Goal: Task Accomplishment & Management: Manage account settings

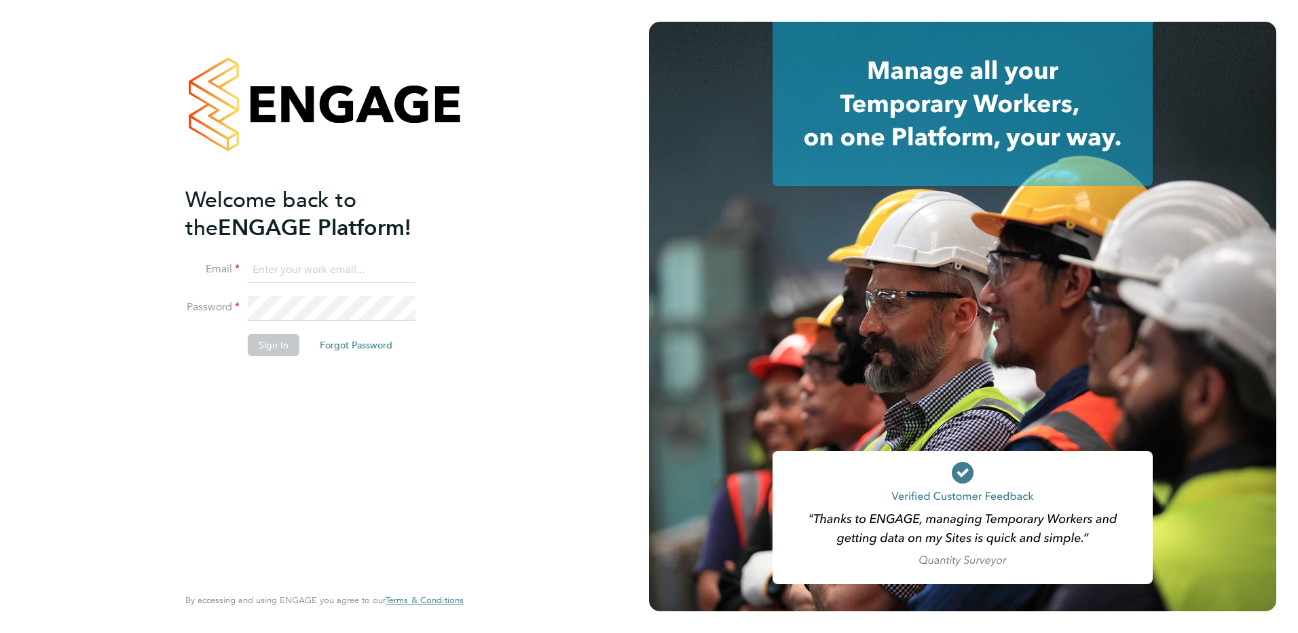
type input "tracy.sellick@apleona.com"
click at [267, 348] on button "Sign In" at bounding box center [274, 345] width 52 height 22
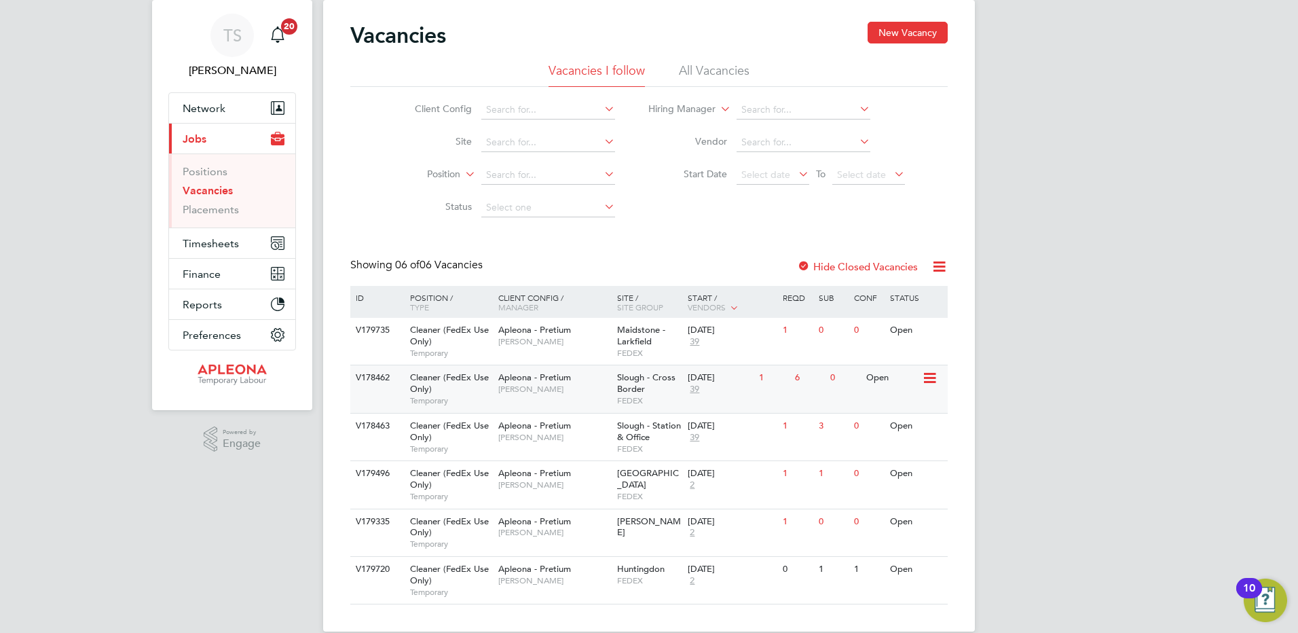
scroll to position [58, 0]
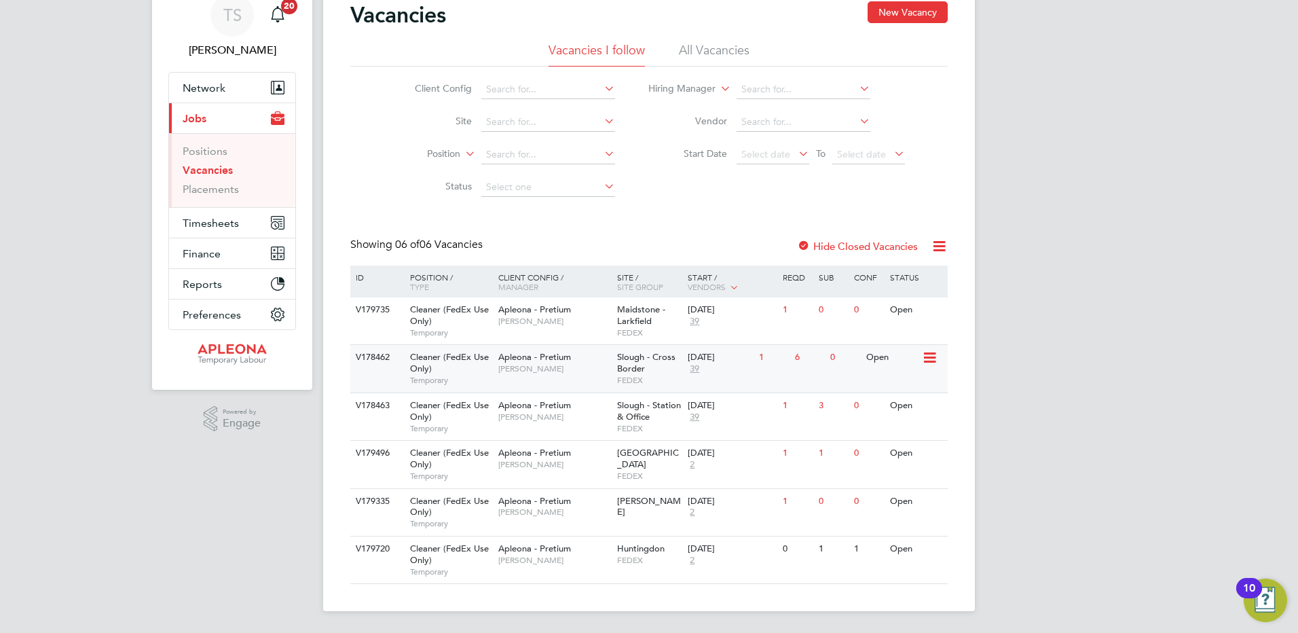
click at [710, 373] on div "01 Sep 2025 39" at bounding box center [719, 363] width 71 height 37
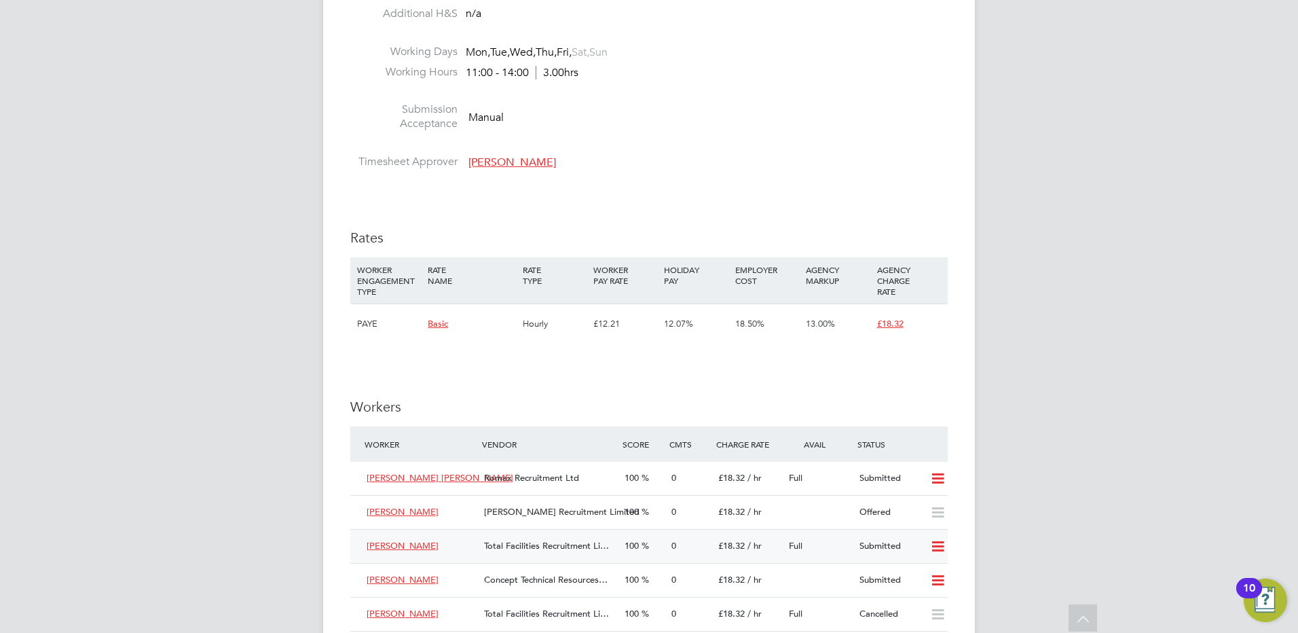
click at [940, 549] on icon at bounding box center [937, 546] width 17 height 11
click at [915, 574] on li "Offer" at bounding box center [920, 575] width 48 height 19
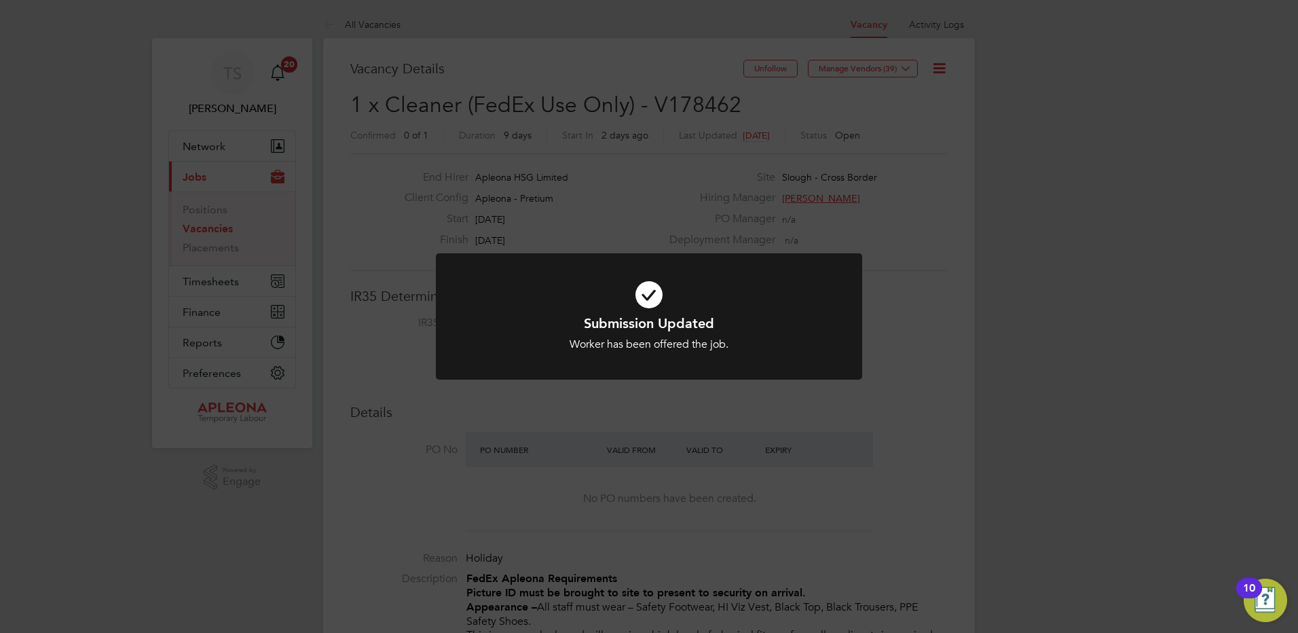
click at [900, 472] on div "Submission Updated Worker has been offered the job. Cancel Okay" at bounding box center [649, 316] width 1298 height 633
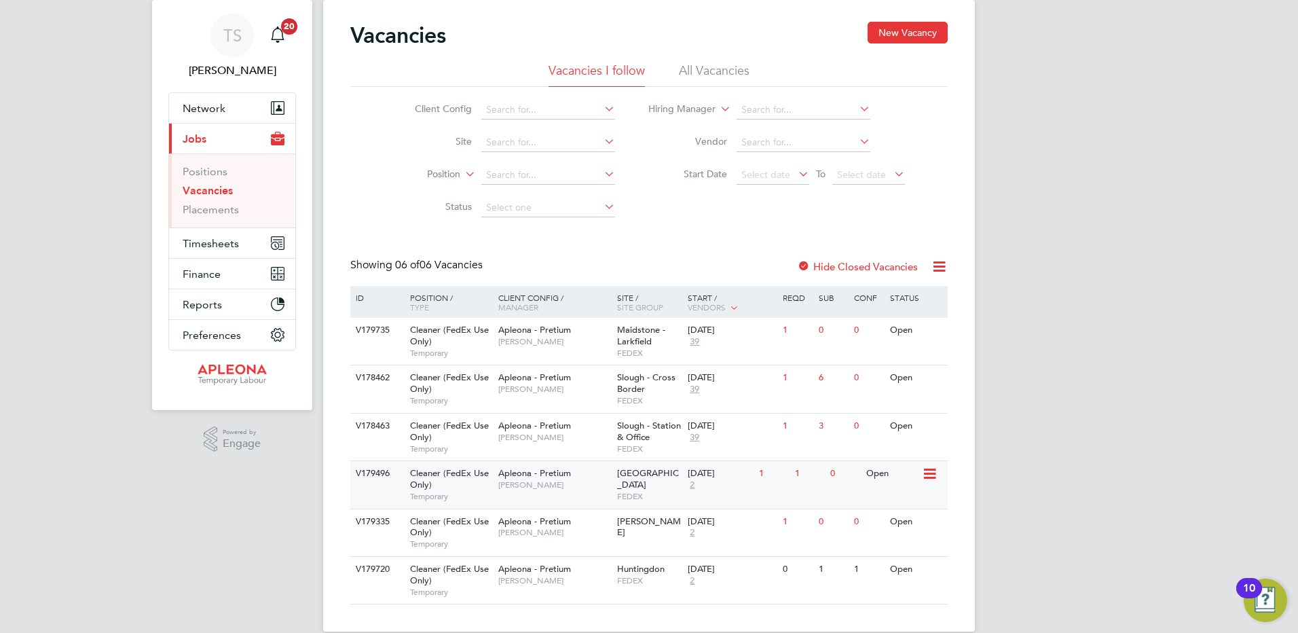
scroll to position [58, 0]
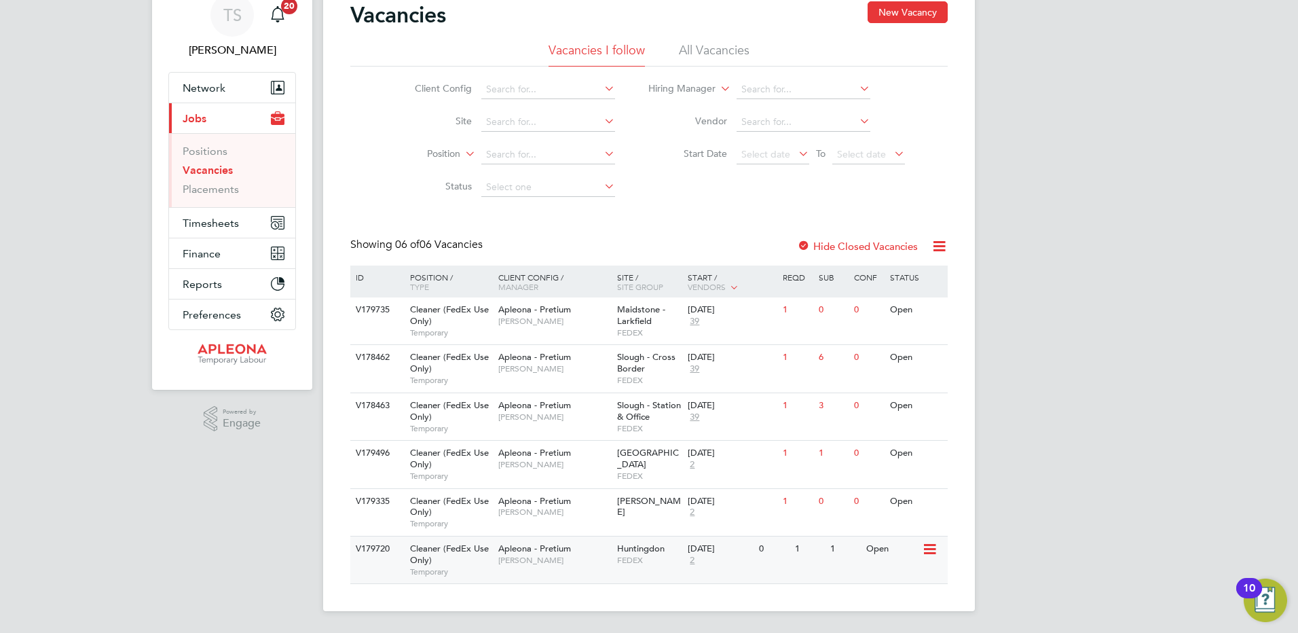
click at [916, 551] on div "Open" at bounding box center [892, 548] width 59 height 25
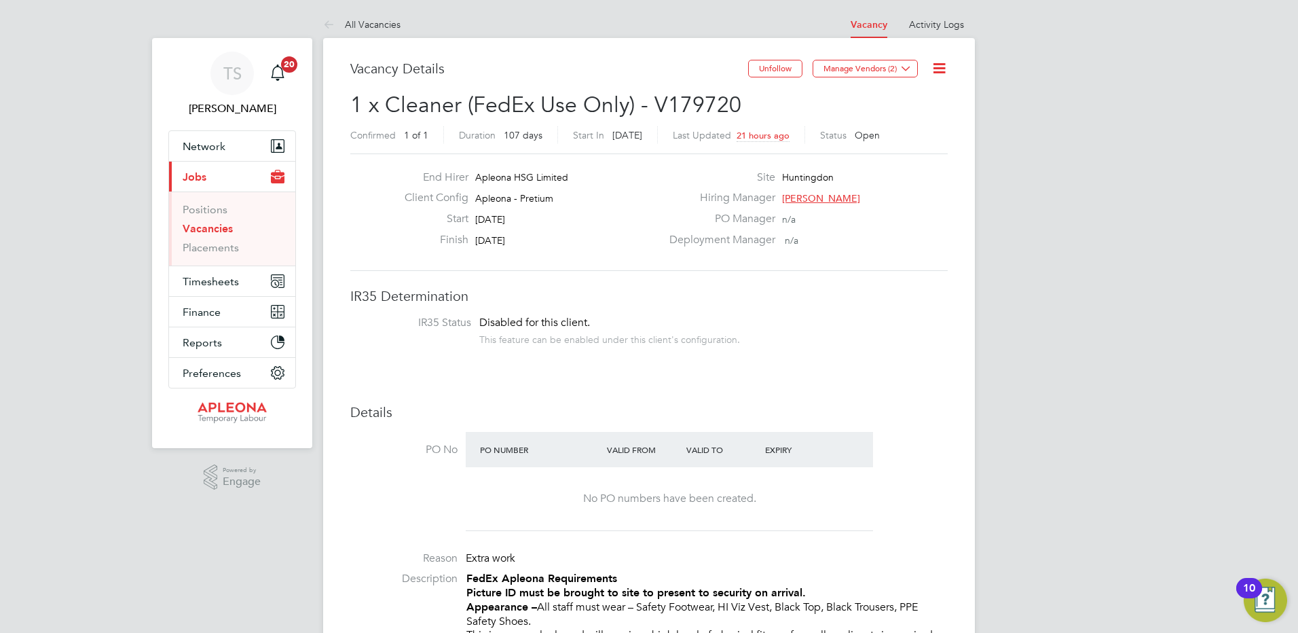
click at [934, 75] on icon at bounding box center [939, 68] width 17 height 17
click at [908, 120] on li "Update Status" at bounding box center [906, 119] width 79 height 19
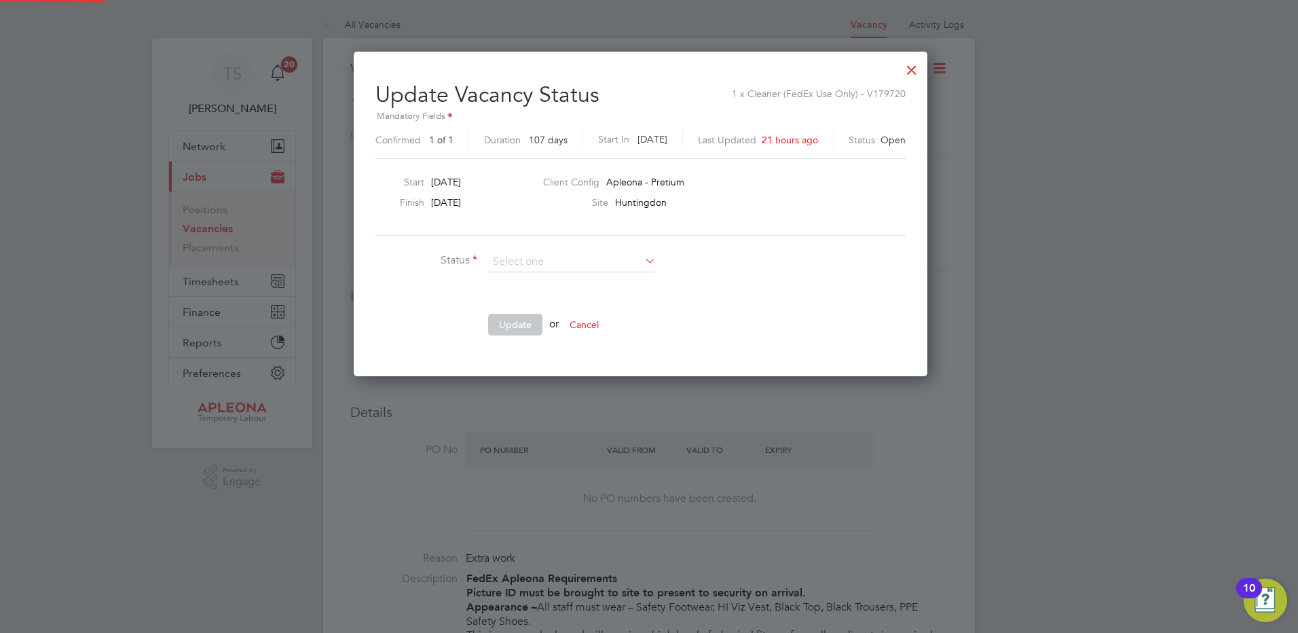
scroll to position [324, 591]
click at [534, 278] on li "Completed" at bounding box center [571, 281] width 169 height 18
type input "Completed"
click at [513, 318] on button "Update" at bounding box center [515, 325] width 54 height 22
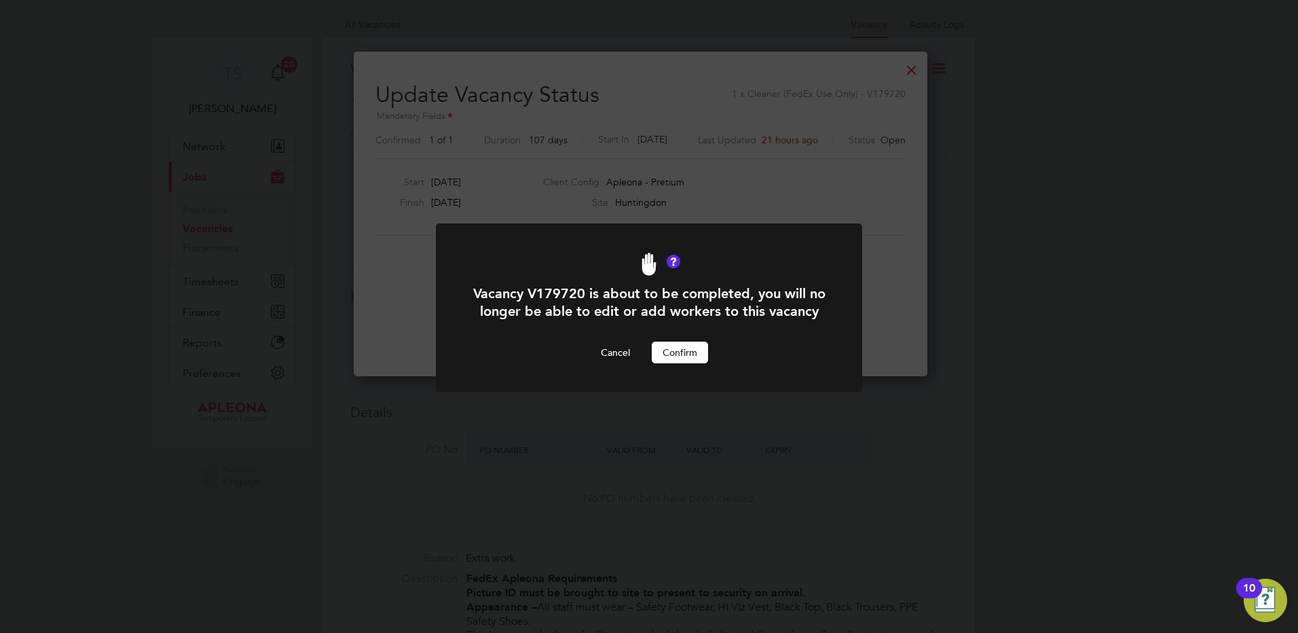
click at [668, 363] on button "Confirm" at bounding box center [680, 352] width 56 height 22
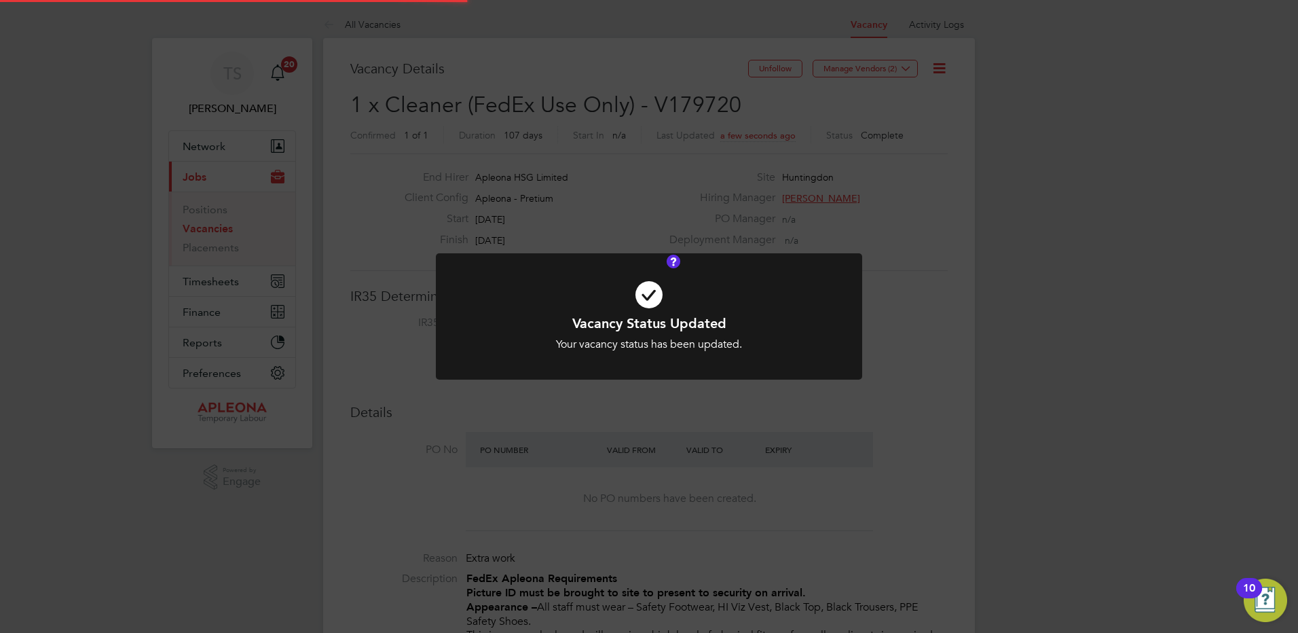
scroll to position [40, 95]
click at [849, 356] on div at bounding box center [649, 316] width 426 height 127
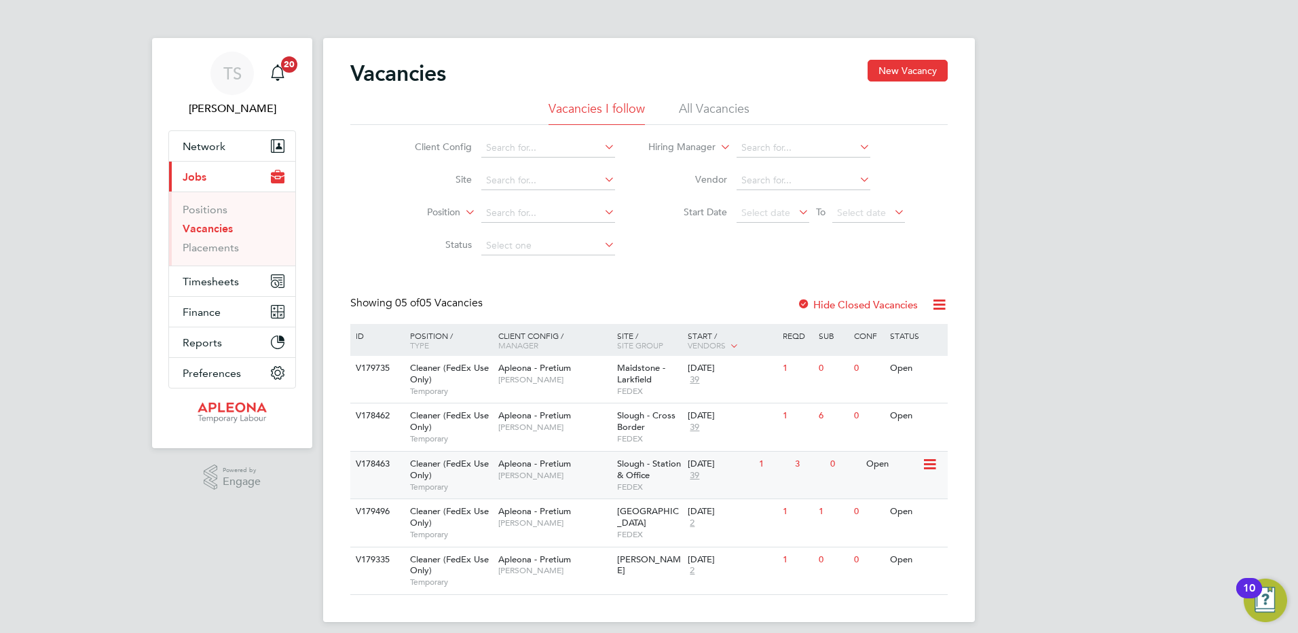
click at [664, 472] on div "Slough - Station & Office FEDEX" at bounding box center [649, 474] width 71 height 47
